Goal: Task Accomplishment & Management: Use online tool/utility

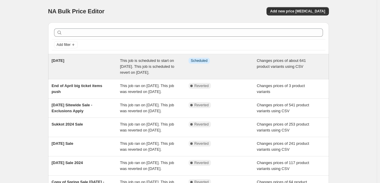
click at [64, 61] on span "[DATE]" at bounding box center [58, 60] width 13 height 4
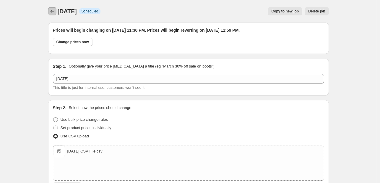
click at [54, 12] on icon "Price change jobs" at bounding box center [52, 11] width 6 height 6
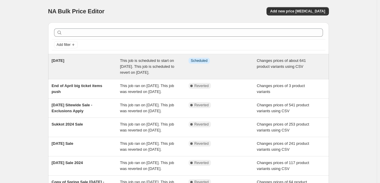
click at [64, 60] on span "[DATE]" at bounding box center [58, 60] width 13 height 4
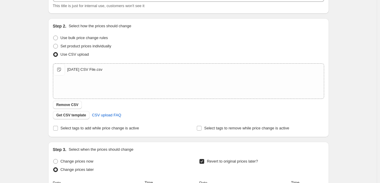
scroll to position [85, 0]
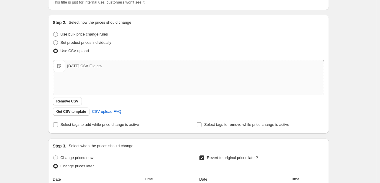
click at [60, 66] on span "[DATE] CSV File.csv" at bounding box center [59, 66] width 12 height 12
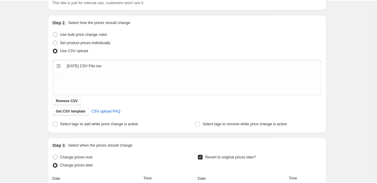
scroll to position [0, 0]
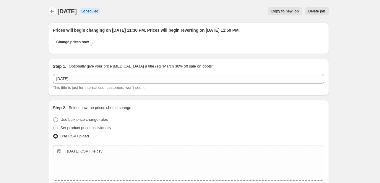
click at [53, 10] on icon "Price change jobs" at bounding box center [52, 11] width 6 height 6
